Goal: Check status

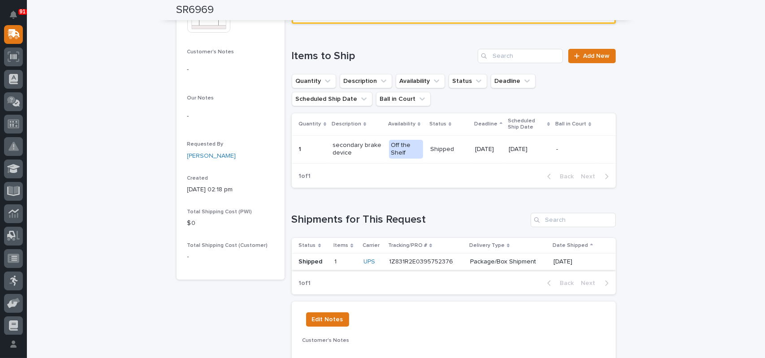
scroll to position [224, 0]
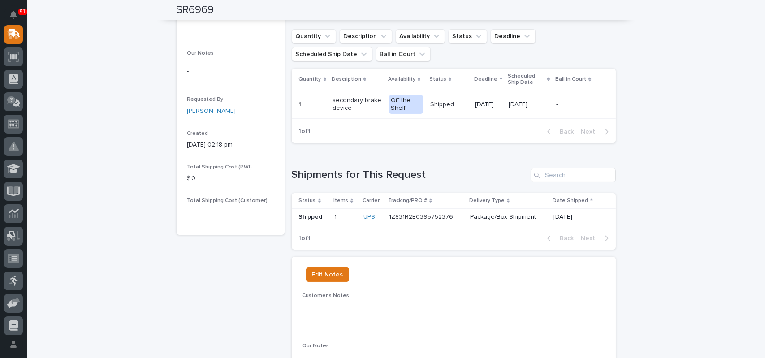
click at [427, 220] on p "1Z831R2E0395752376" at bounding box center [422, 216] width 66 height 9
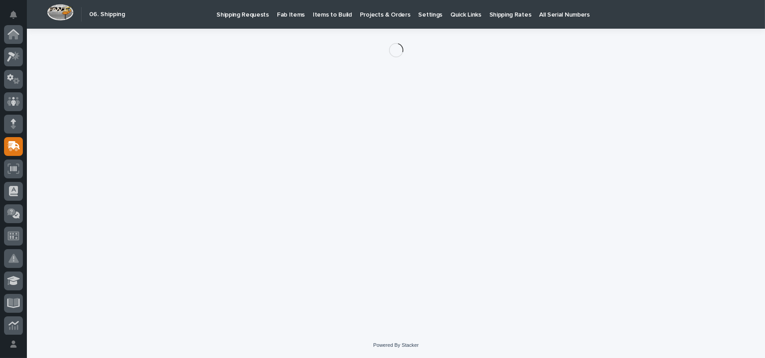
scroll to position [112, 0]
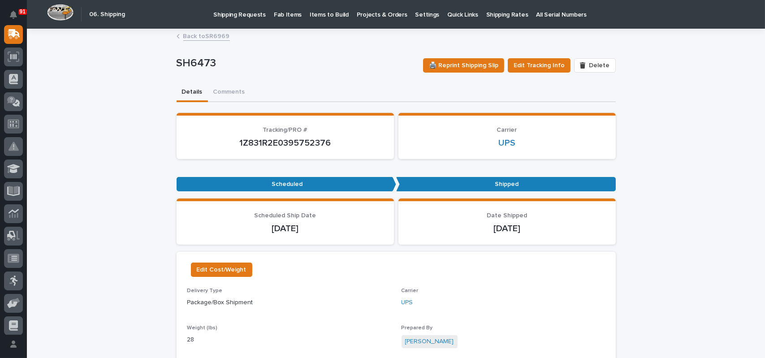
click at [274, 145] on p "1Z831R2E0395752376" at bounding box center [285, 143] width 196 height 11
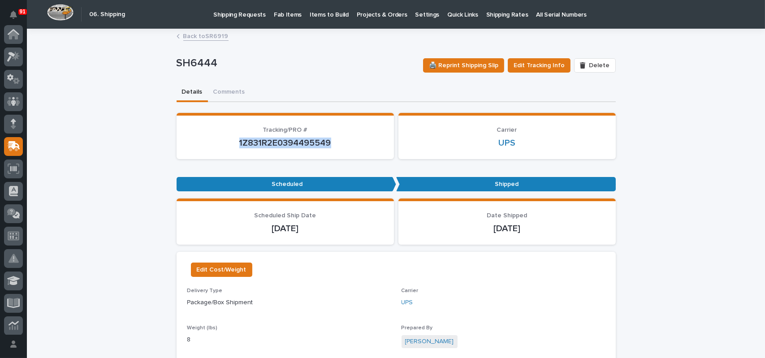
scroll to position [89, 0]
